Goal: Information Seeking & Learning: Learn about a topic

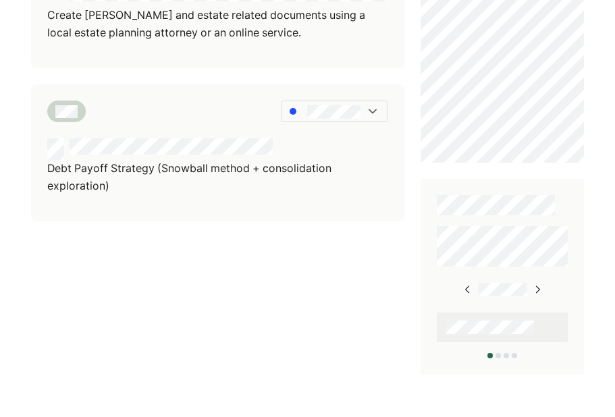
scroll to position [763, 0]
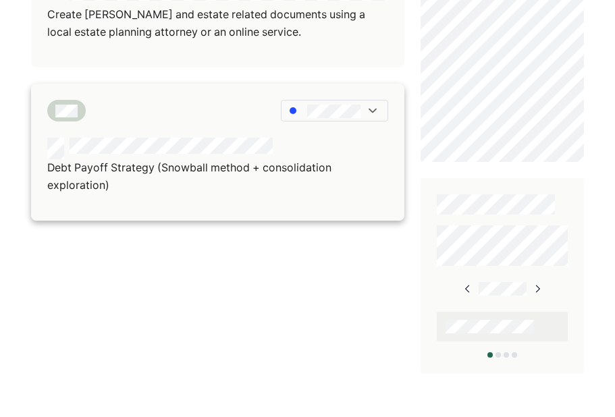
click at [267, 177] on p "Debt Payoff Strategy (Snowball method + consolidation exploration)" at bounding box center [217, 176] width 341 height 34
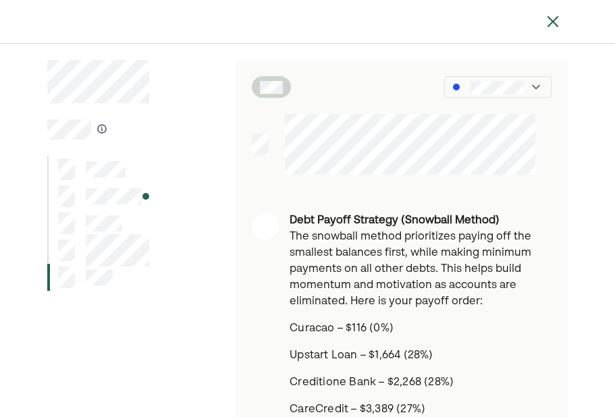
click at [557, 26] on img at bounding box center [553, 21] width 16 height 16
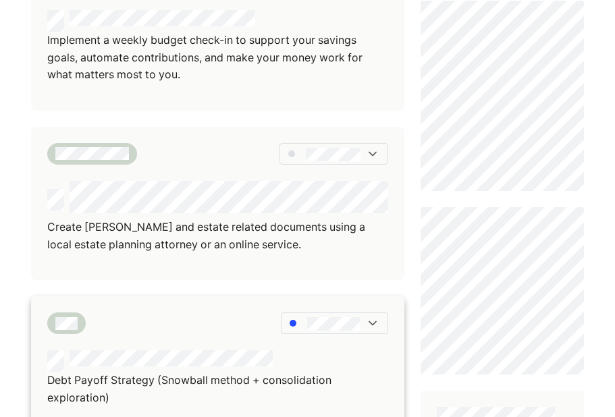
click at [267, 372] on p "Debt Payoff Strategy (Snowball method + consolidation exploration)" at bounding box center [217, 389] width 341 height 34
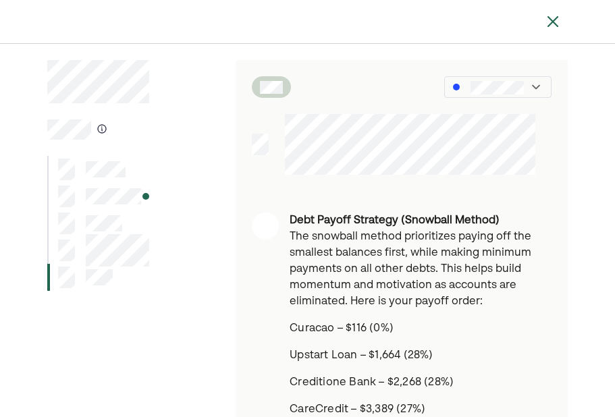
click at [551, 23] on img at bounding box center [553, 21] width 16 height 16
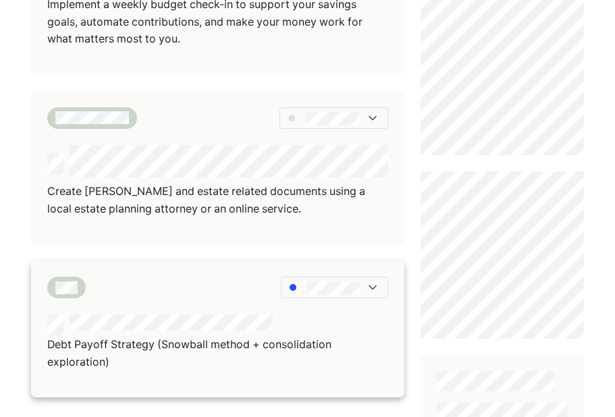
scroll to position [582, 0]
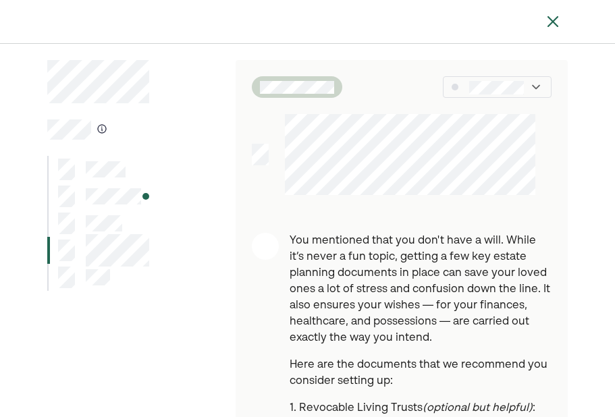
click at [546, 23] on img at bounding box center [553, 21] width 16 height 16
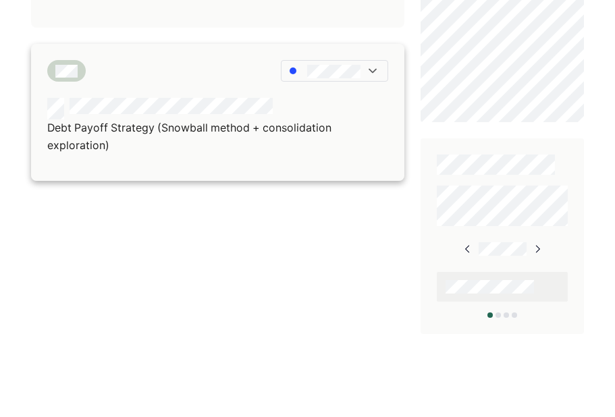
scroll to position [802, 0]
click at [318, 141] on p "Debt Payoff Strategy (Snowball method + consolidation exploration)" at bounding box center [217, 137] width 341 height 34
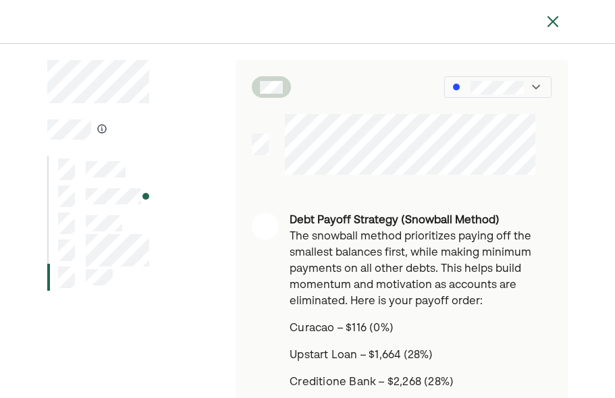
click at [551, 21] on img at bounding box center [553, 21] width 16 height 16
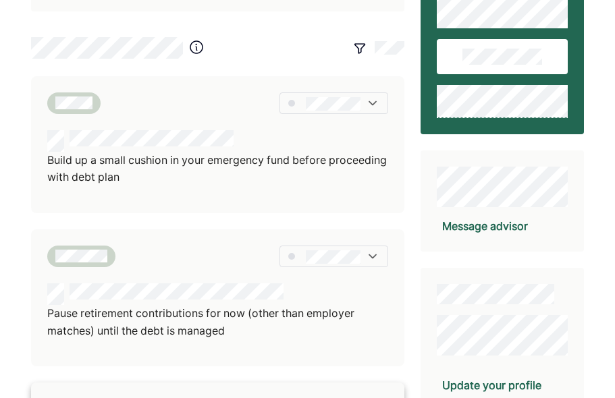
scroll to position [112, 0]
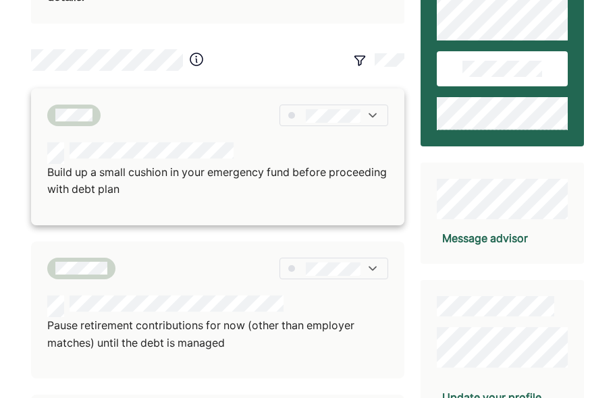
click at [254, 142] on div at bounding box center [217, 153] width 341 height 22
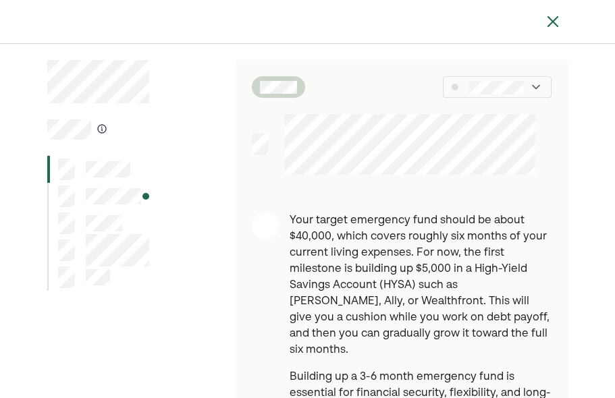
click at [552, 18] on img at bounding box center [553, 21] width 16 height 16
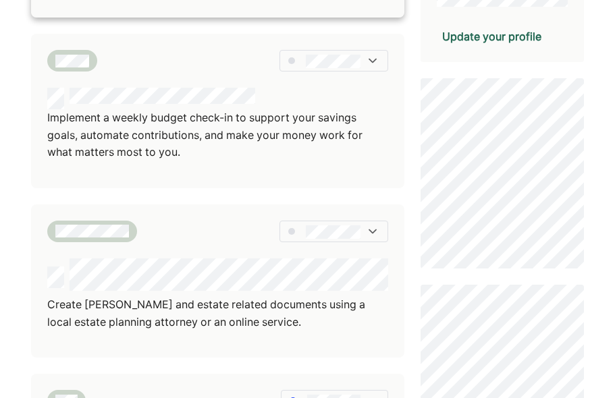
scroll to position [474, 0]
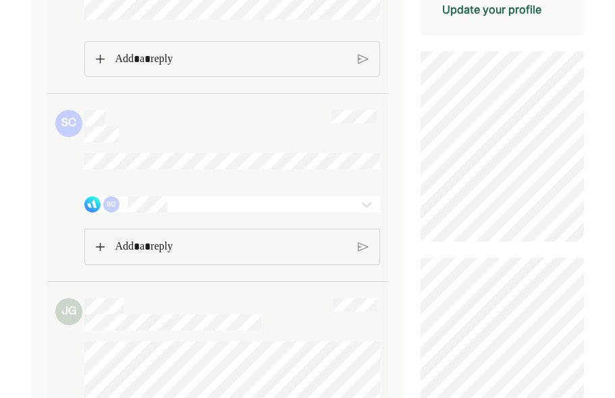
scroll to position [384, 0]
click at [372, 211] on img at bounding box center [366, 203] width 16 height 16
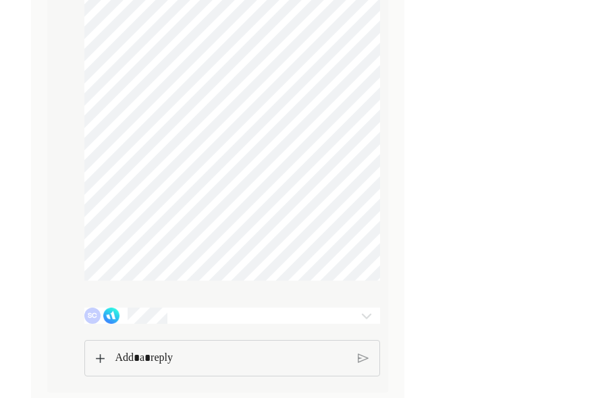
scroll to position [1892, 0]
click at [256, 364] on p "Rich Text Editor. Editing area: main" at bounding box center [231, 359] width 232 height 18
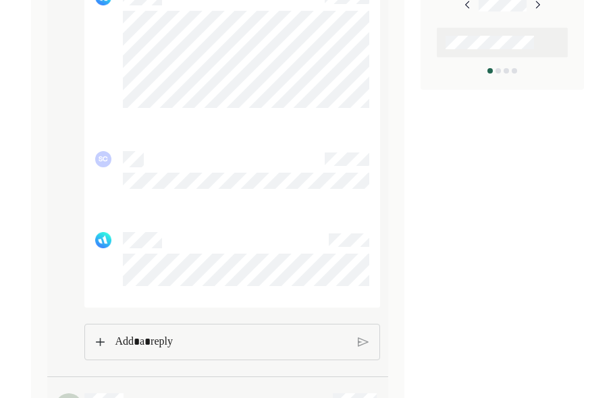
scroll to position [930, 0]
click at [281, 350] on p "Rich Text Editor. Editing area: main" at bounding box center [231, 342] width 232 height 18
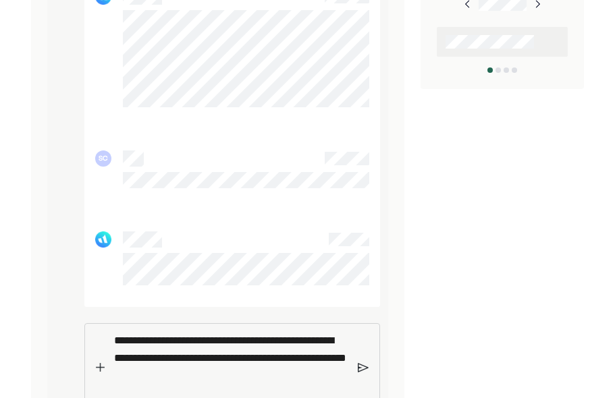
click at [360, 374] on img at bounding box center [363, 368] width 11 height 12
